Goal: Information Seeking & Learning: Learn about a topic

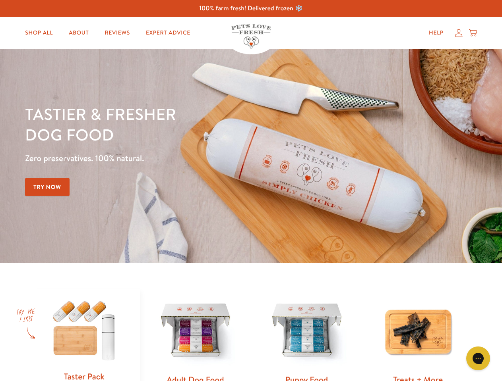
click at [251, 191] on div "Tastier & fresher dog food Zero preservatives. 100% natural. Try Now" at bounding box center [175, 156] width 301 height 105
click at [478, 359] on icon "Gorgias live chat" at bounding box center [478, 359] width 8 height 8
